Goal: Transaction & Acquisition: Purchase product/service

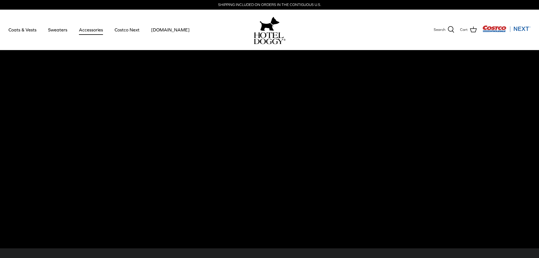
click at [96, 29] on link "Accessories" at bounding box center [91, 29] width 34 height 19
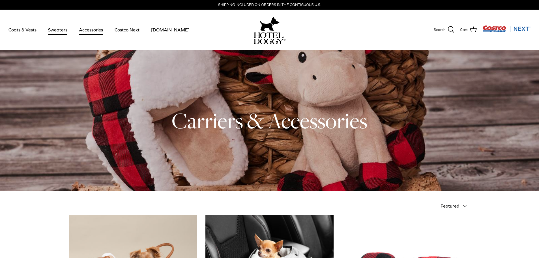
click at [53, 31] on link "Sweaters" at bounding box center [57, 29] width 29 height 19
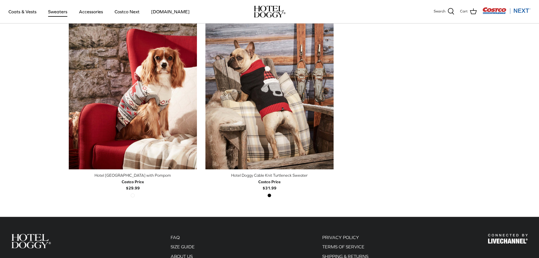
scroll to position [85, 0]
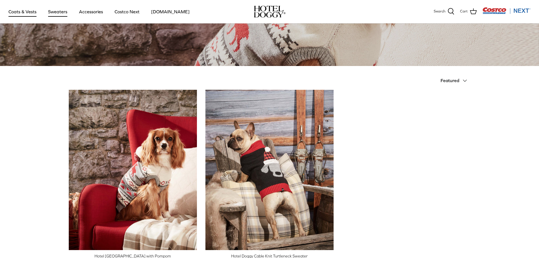
click at [18, 12] on link "Coats & Vests" at bounding box center [22, 11] width 38 height 19
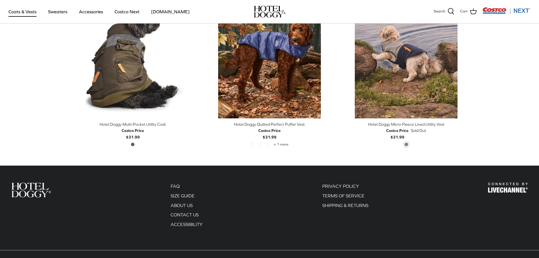
scroll to position [1245, 0]
